Goal: Task Accomplishment & Management: Manage account settings

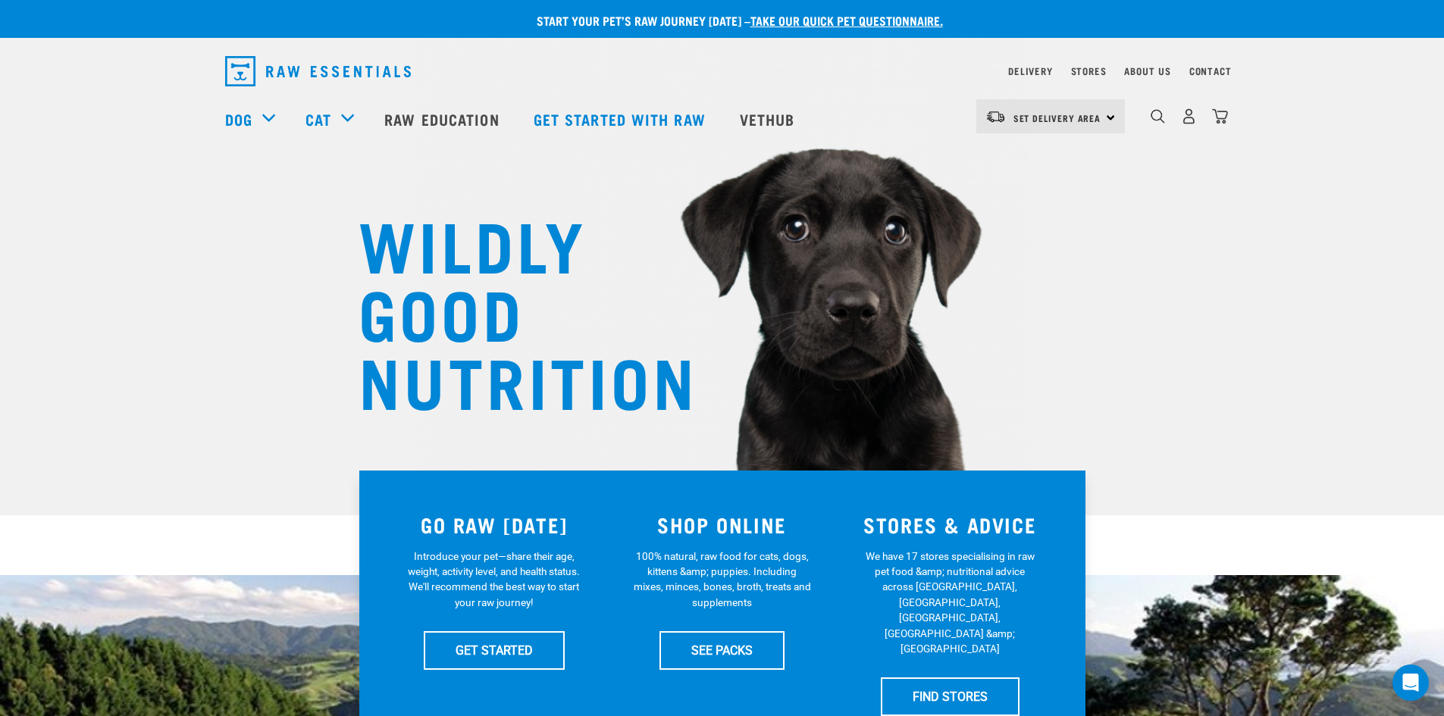
click at [1107, 117] on div "Set Delivery Area North Island South Island" at bounding box center [1050, 116] width 149 height 34
click at [1026, 185] on link "[GEOGRAPHIC_DATA]" at bounding box center [1049, 192] width 146 height 33
click at [1186, 117] on img "dropdown navigation" at bounding box center [1189, 116] width 16 height 16
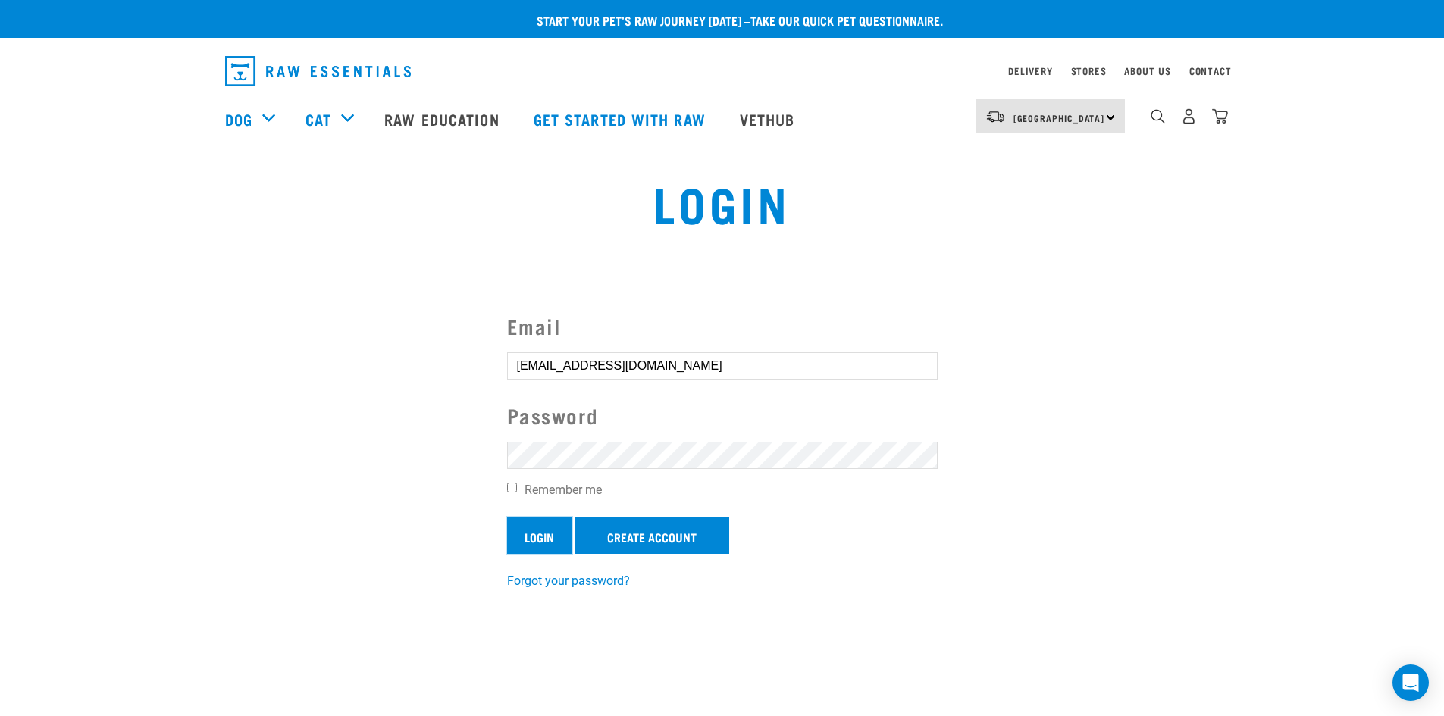
click at [547, 534] on input "Login" at bounding box center [539, 536] width 64 height 36
click at [35, 330] on button "delete" at bounding box center [27, 322] width 15 height 15
